Goal: Navigation & Orientation: Find specific page/section

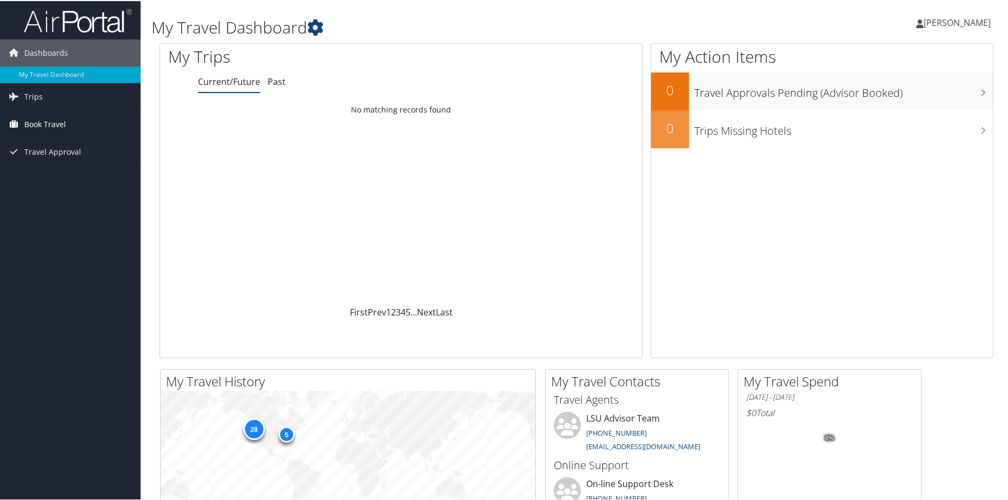
click at [38, 121] on span "Book Travel" at bounding box center [45, 123] width 42 height 27
click at [37, 97] on span "Trips" at bounding box center [33, 95] width 18 height 27
click at [40, 97] on span "Trips" at bounding box center [33, 95] width 18 height 27
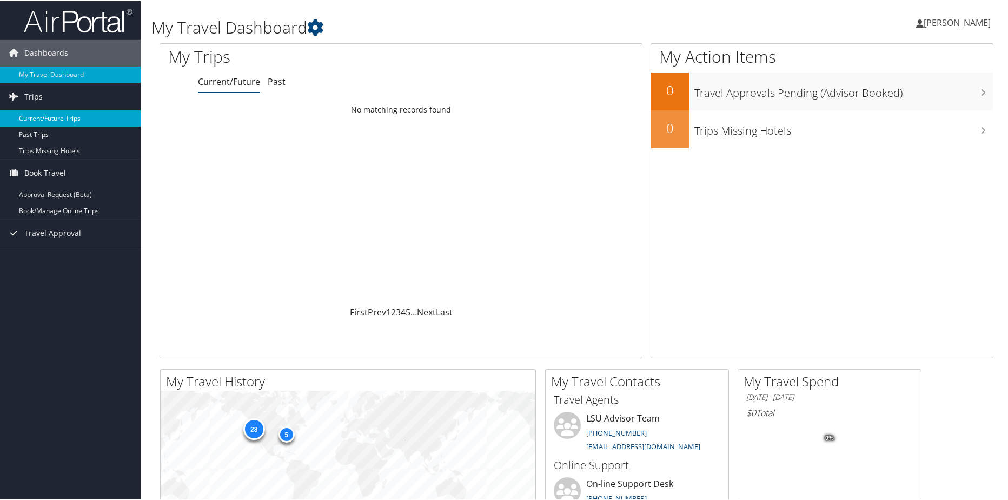
click at [43, 118] on link "Current/Future Trips" at bounding box center [70, 117] width 141 height 16
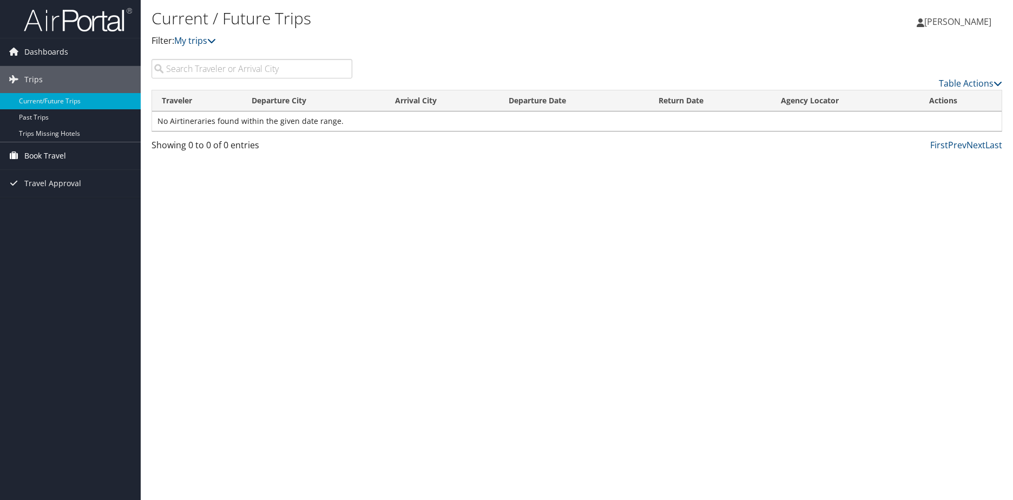
click at [58, 150] on span "Book Travel" at bounding box center [45, 155] width 42 height 27
click at [62, 193] on link "Book/Manage Online Trips" at bounding box center [70, 194] width 141 height 16
